Goal: Information Seeking & Learning: Learn about a topic

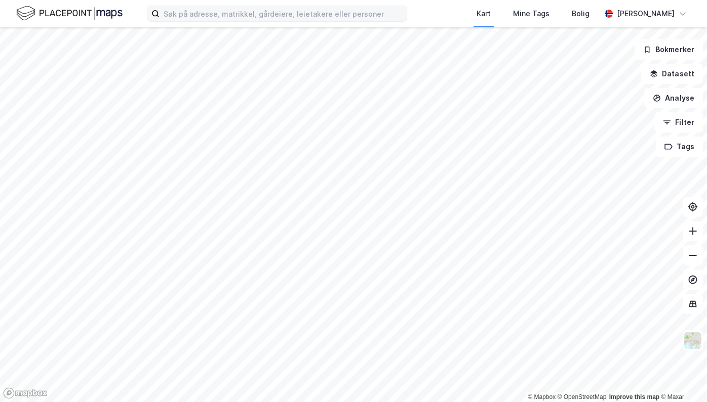
click at [347, 19] on label at bounding box center [277, 14] width 260 height 16
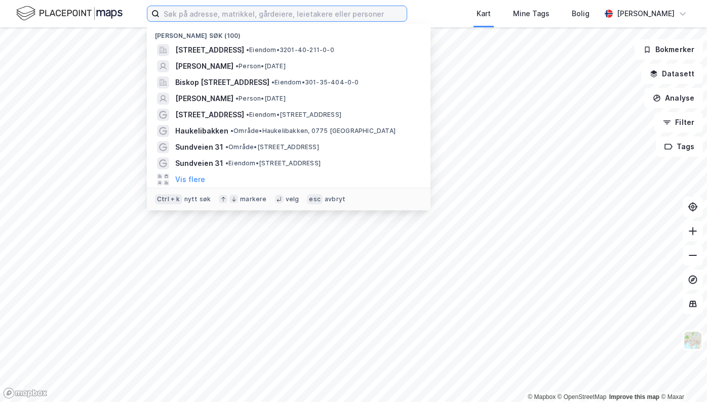
click at [345, 12] on input at bounding box center [282, 13] width 247 height 15
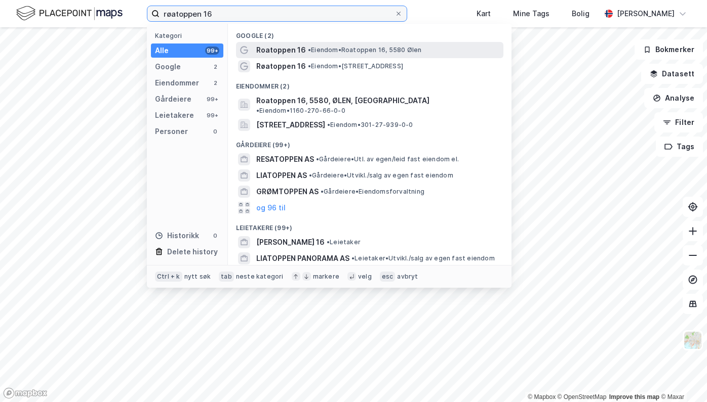
type input "røatoppen 16"
click at [312, 53] on span "• Eiendom • [STREET_ADDRESS]" at bounding box center [364, 50] width 113 height 8
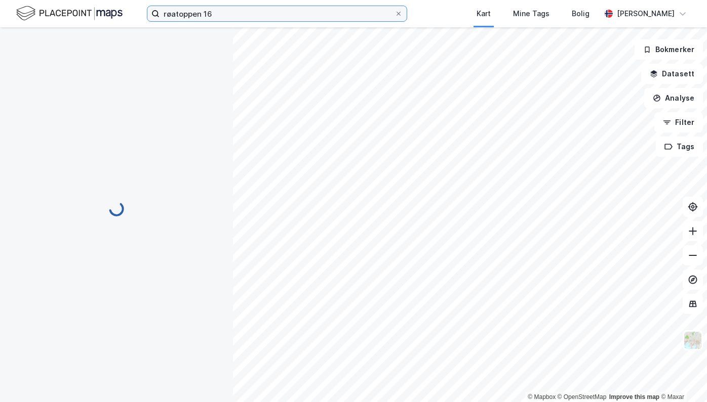
click at [221, 17] on input "røatoppen 16" at bounding box center [276, 13] width 235 height 15
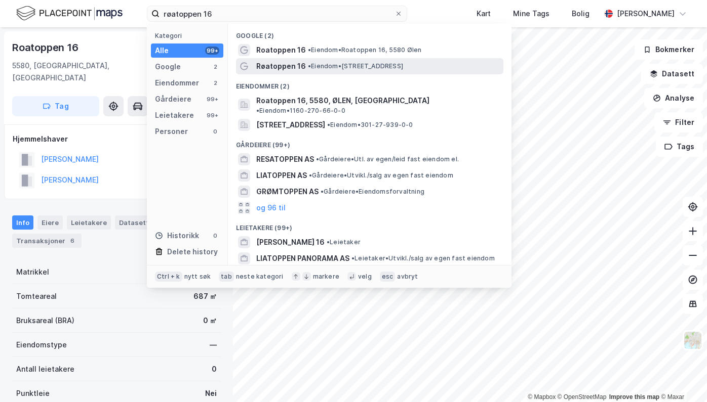
click at [288, 65] on span "Røatoppen 16" at bounding box center [281, 66] width 50 height 12
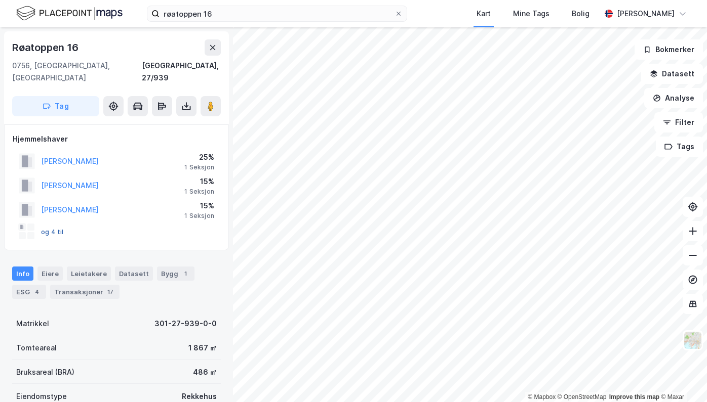
click at [0, 0] on button "og 4 til" at bounding box center [0, 0] width 0 height 0
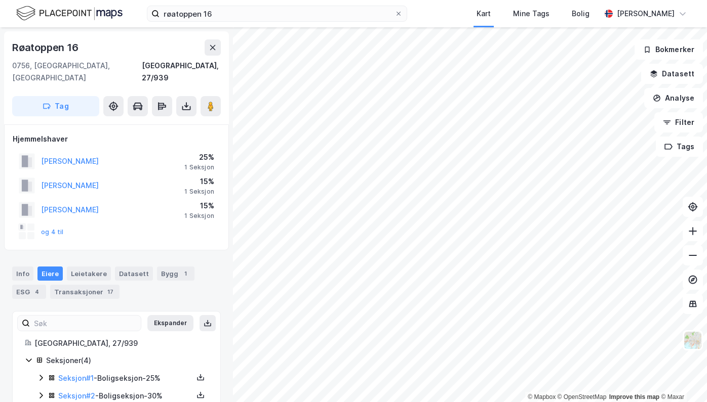
click at [64, 222] on div "og 4 til" at bounding box center [117, 232] width 208 height 20
click at [0, 0] on button "og 4 til" at bounding box center [0, 0] width 0 height 0
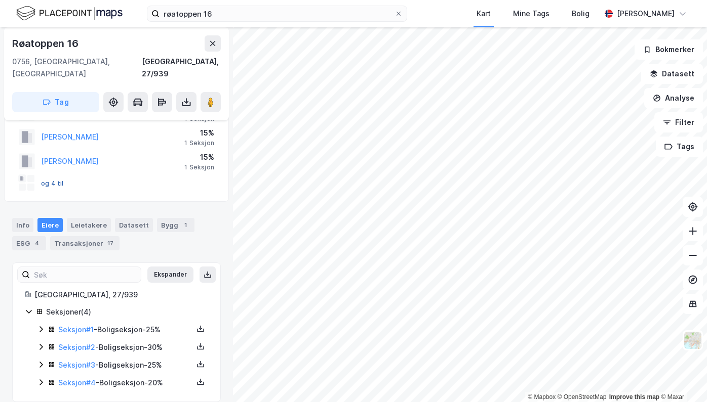
click at [0, 0] on button "og 4 til" at bounding box center [0, 0] width 0 height 0
click at [73, 237] on div "Info [PERSON_NAME] Datasett Bygg 1 ESG 4 Transaksjoner 17" at bounding box center [116, 230] width 233 height 49
click at [81, 236] on div "Transaksjoner 17" at bounding box center [84, 243] width 69 height 14
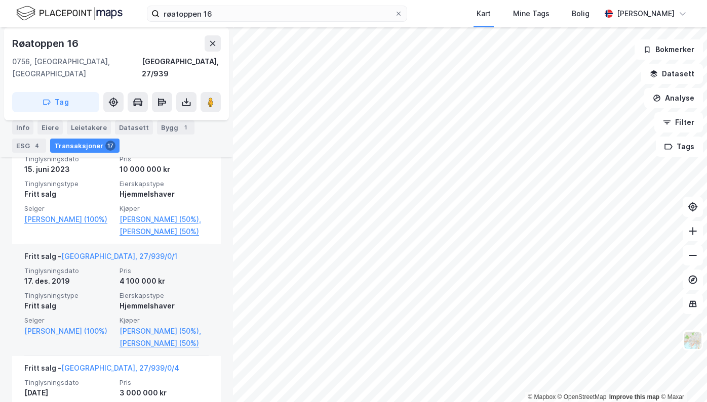
scroll to position [744, 0]
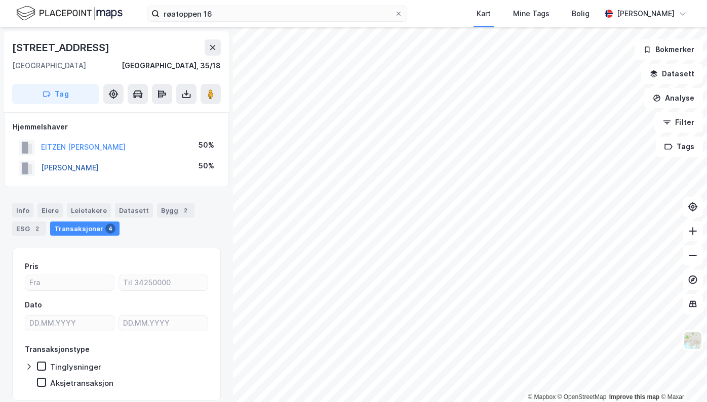
click at [0, 0] on button "[PERSON_NAME]" at bounding box center [0, 0] width 0 height 0
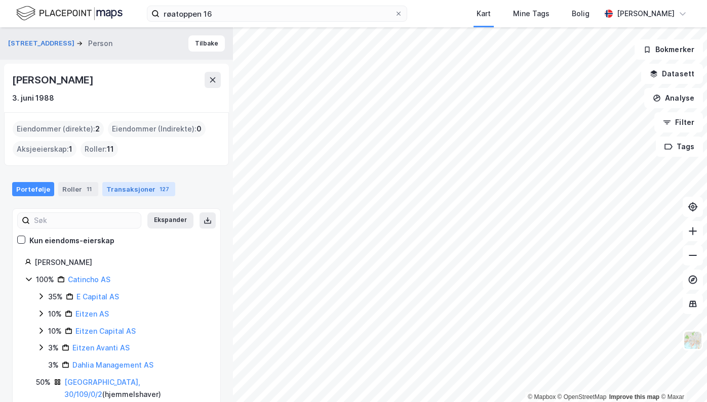
click at [132, 185] on div "Transaksjoner 127" at bounding box center [138, 189] width 73 height 14
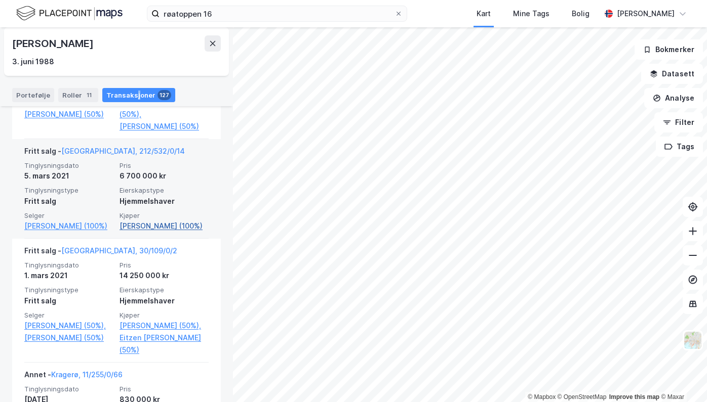
scroll to position [405, 0]
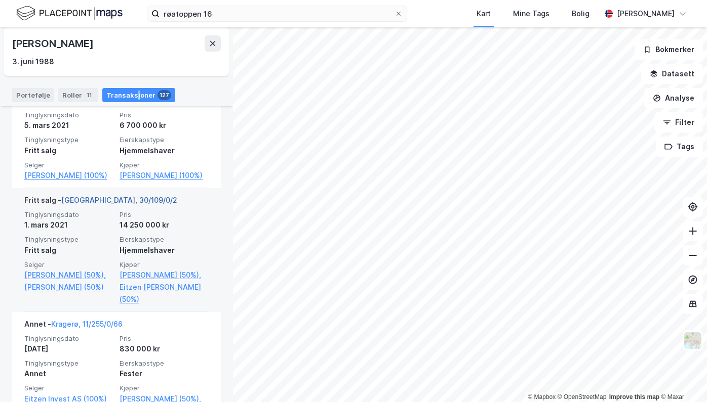
click at [92, 205] on link "[GEOGRAPHIC_DATA], 30/109/0/2" at bounding box center [119, 200] width 116 height 9
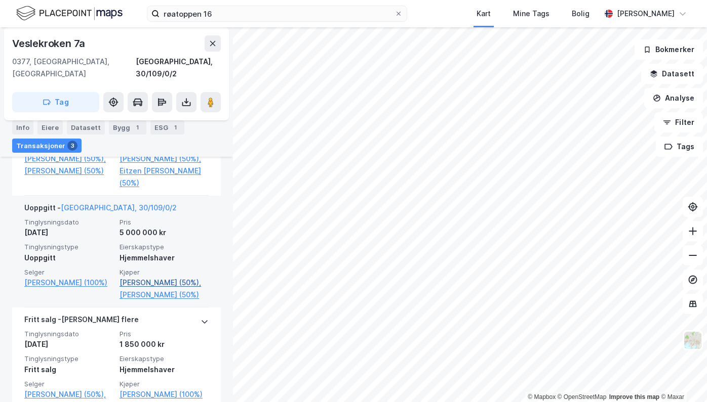
scroll to position [296, 0]
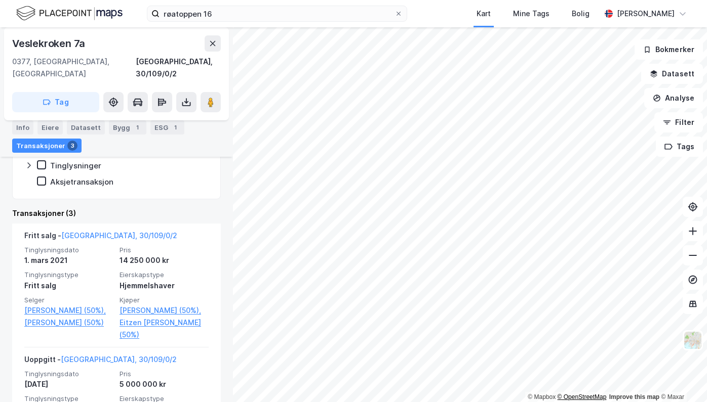
click at [589, 402] on html "røatoppen 16 Kart Mine Tags Bolig [PERSON_NAME] © Mapbox © OpenStreetMap Improv…" at bounding box center [353, 201] width 707 height 402
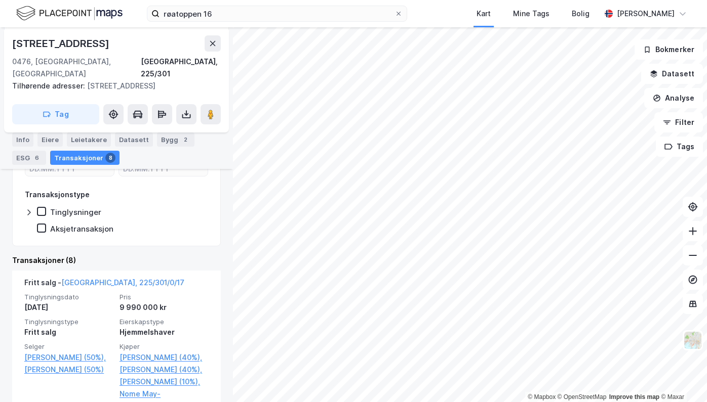
scroll to position [250, 0]
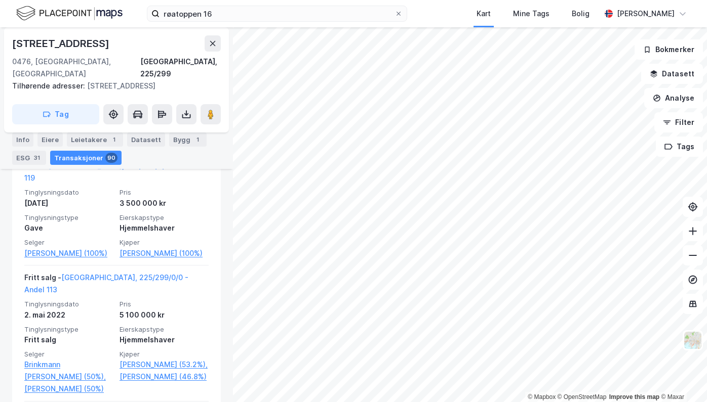
scroll to position [1900, 0]
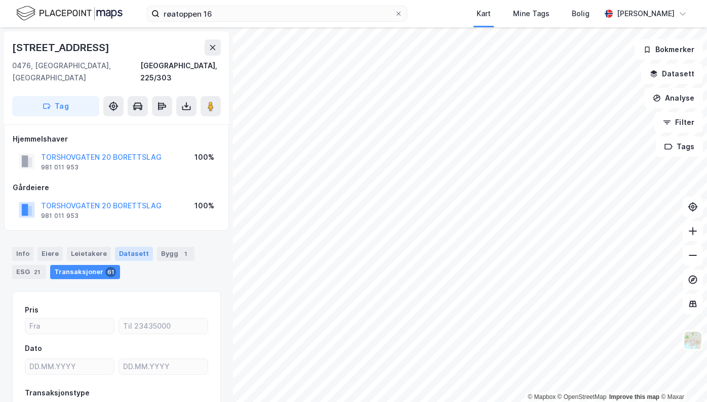
scroll to position [253, 0]
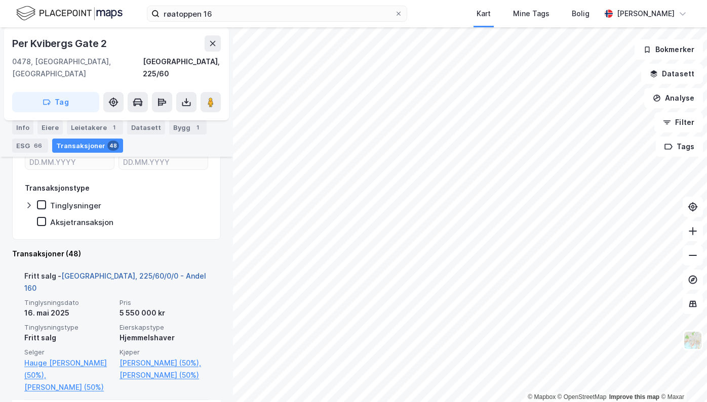
scroll to position [456, 0]
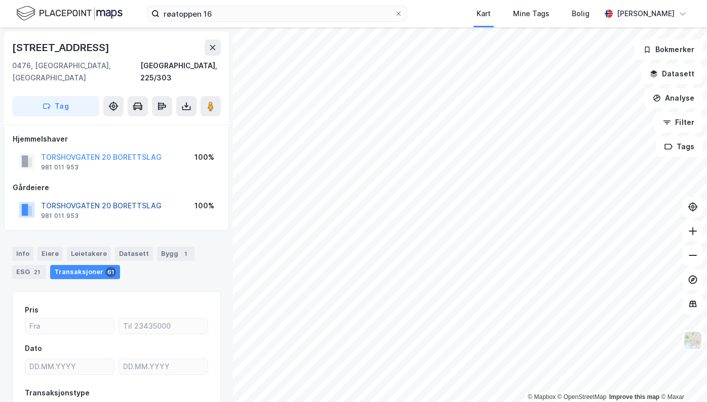
click at [0, 0] on button "TORSHOVGATEN 20 BORETTSLAG" at bounding box center [0, 0] width 0 height 0
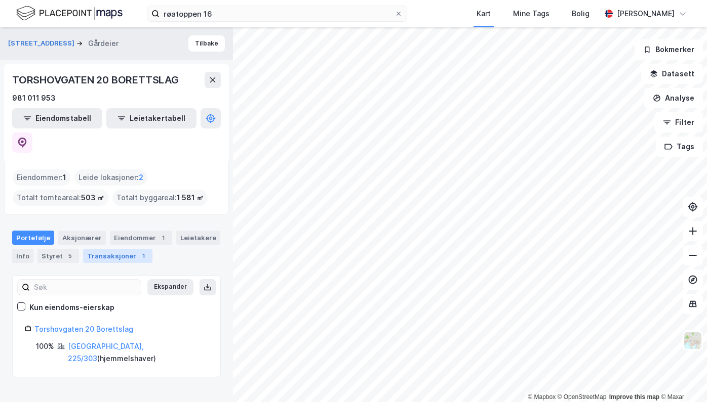
click at [101, 249] on div "Transaksjoner 1" at bounding box center [117, 256] width 69 height 14
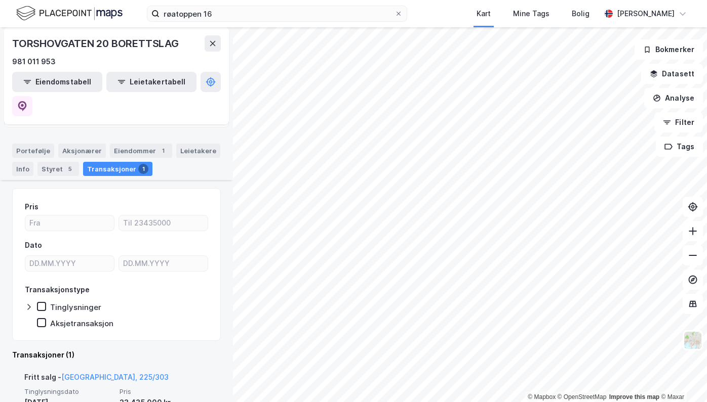
scroll to position [149, 0]
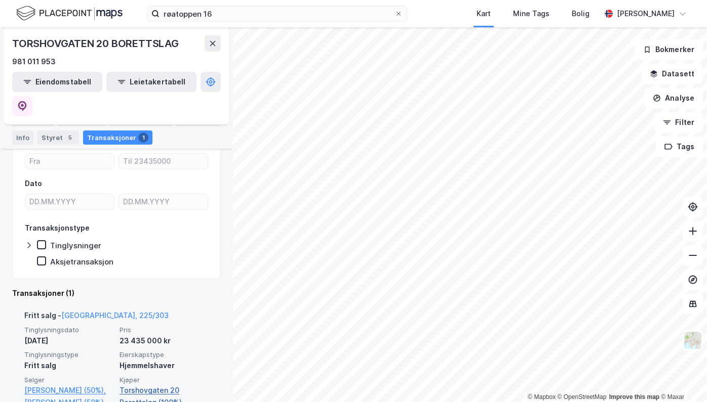
click at [149, 385] on link "Torshovgaten 20 Borettslag (100%)" at bounding box center [163, 397] width 89 height 24
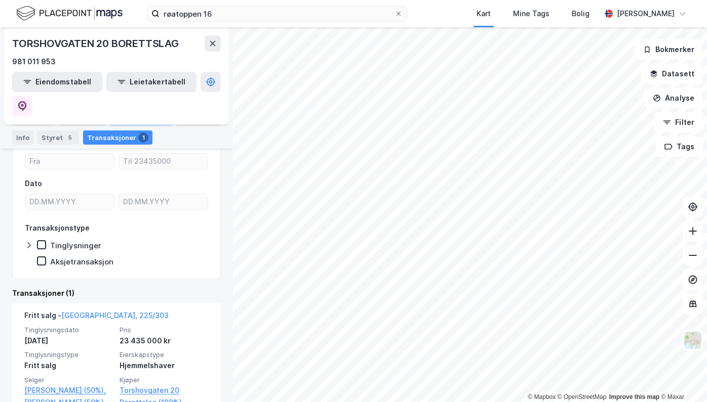
click at [137, 119] on div "Eiendommer 1" at bounding box center [141, 119] width 62 height 14
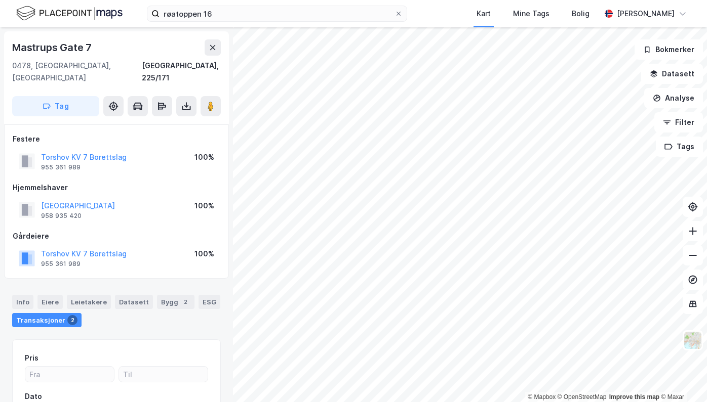
scroll to position [1, 0]
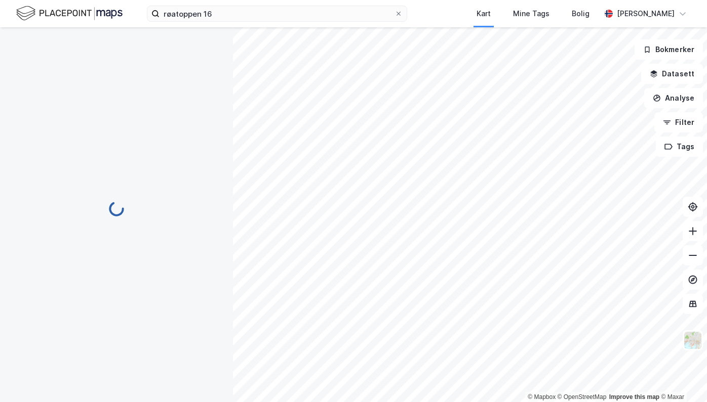
scroll to position [1, 0]
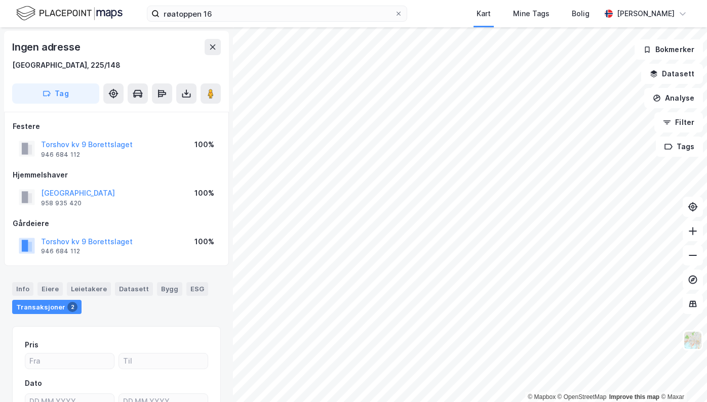
scroll to position [1, 0]
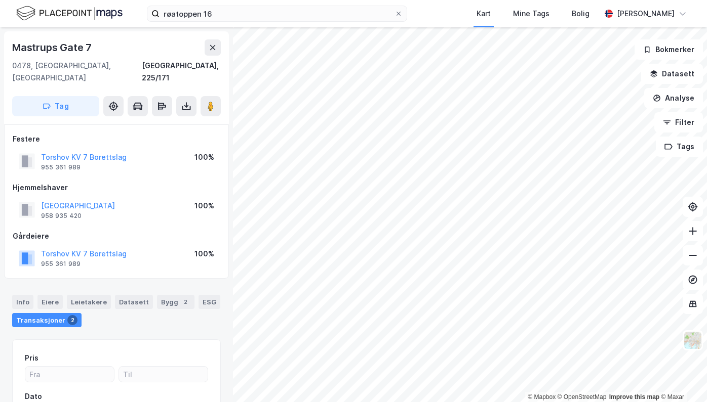
scroll to position [1, 0]
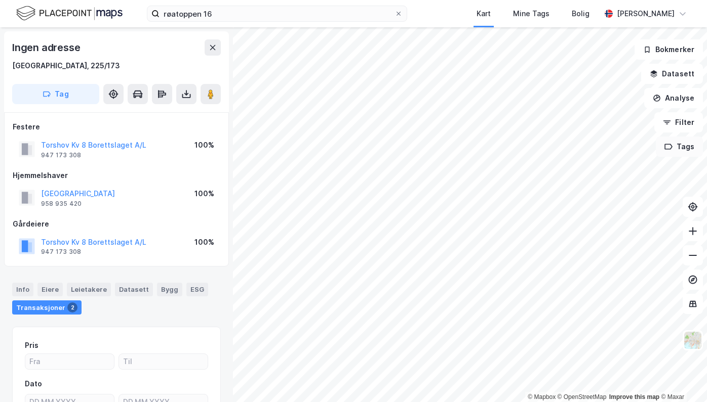
scroll to position [1, 0]
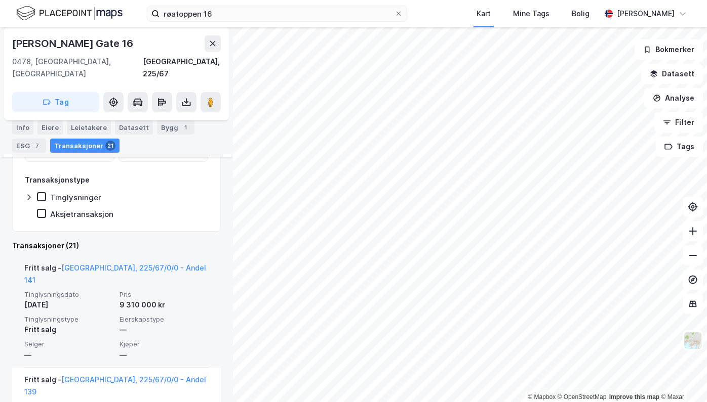
scroll to position [216, 0]
